Goal: Transaction & Acquisition: Book appointment/travel/reservation

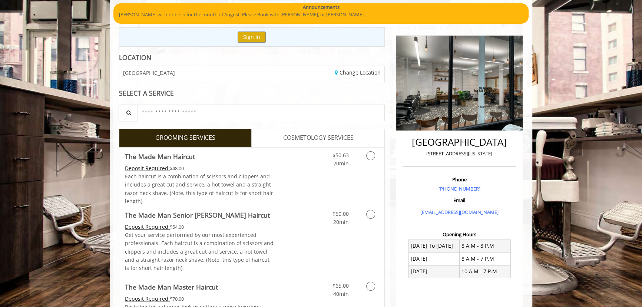
scroll to position [67, 0]
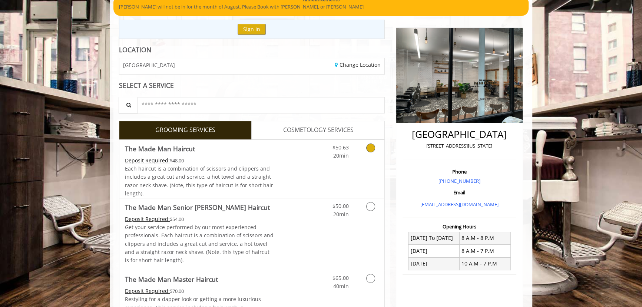
click at [368, 153] on link "Grooming services" at bounding box center [369, 150] width 19 height 20
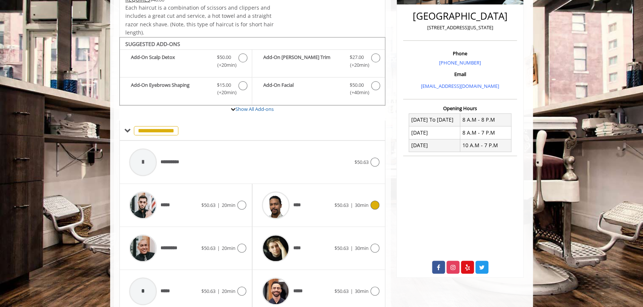
scroll to position [216, 0]
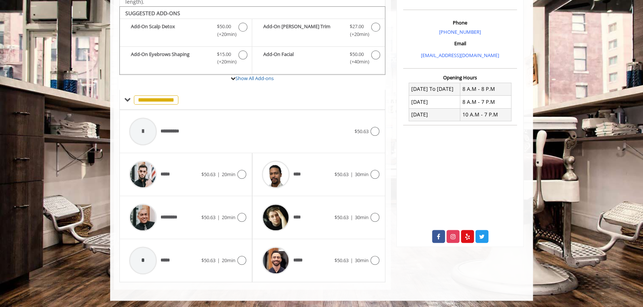
click at [247, 218] on div "********* $50.63 | 20min" at bounding box center [185, 217] width 133 height 43
click at [238, 219] on icon at bounding box center [241, 217] width 9 height 9
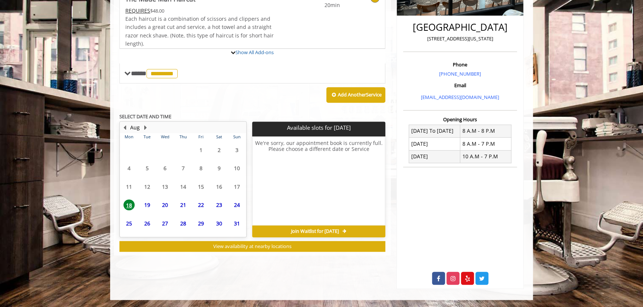
scroll to position [208, 0]
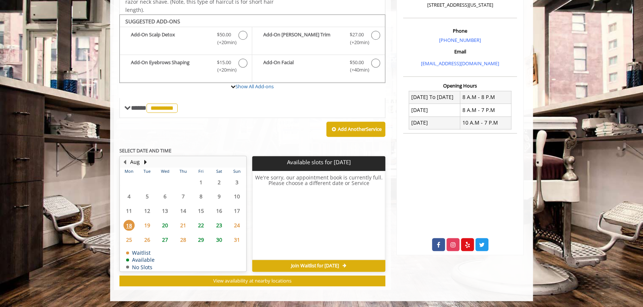
click at [181, 222] on span "21" at bounding box center [183, 225] width 11 height 11
click at [221, 223] on span "23" at bounding box center [219, 225] width 11 height 11
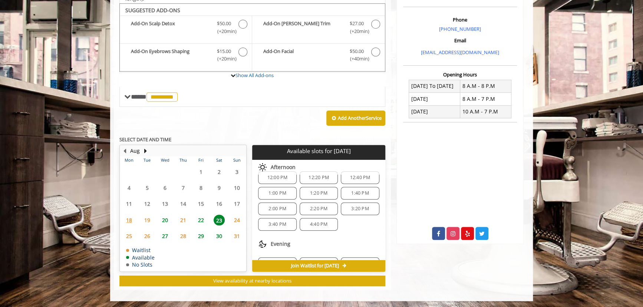
scroll to position [101, 0]
click at [202, 216] on span "22" at bounding box center [200, 220] width 11 height 11
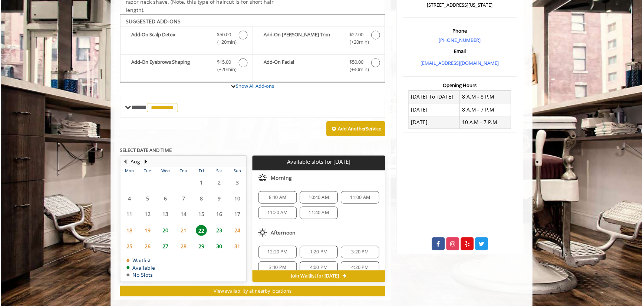
scroll to position [219, 0]
